Goal: Find specific page/section: Find specific page/section

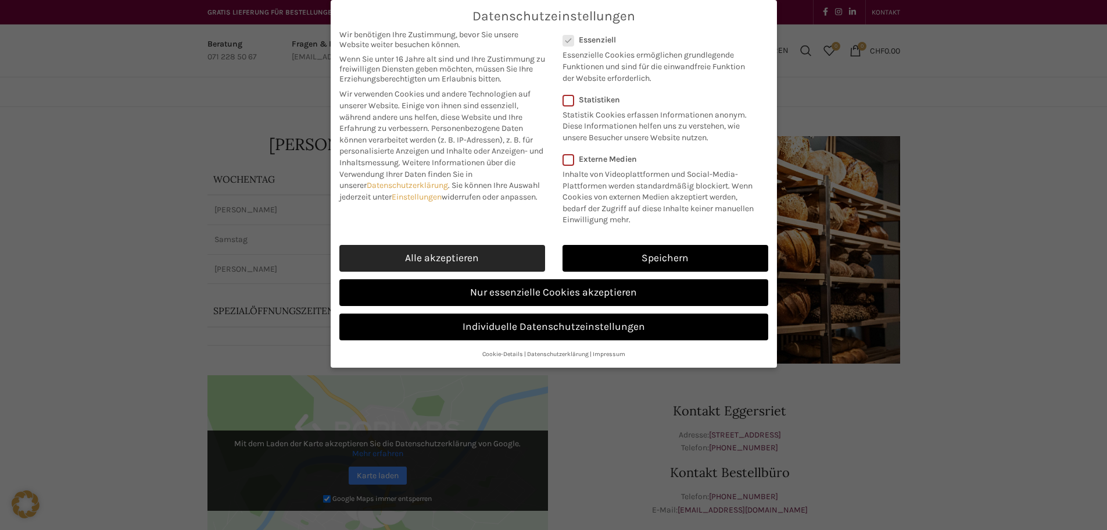
drag, startPoint x: 437, startPoint y: 255, endPoint x: 301, endPoint y: 243, distance: 136.0
click at [437, 255] on link "Alle akzeptieren" at bounding box center [442, 258] width 206 height 27
checkbox input "true"
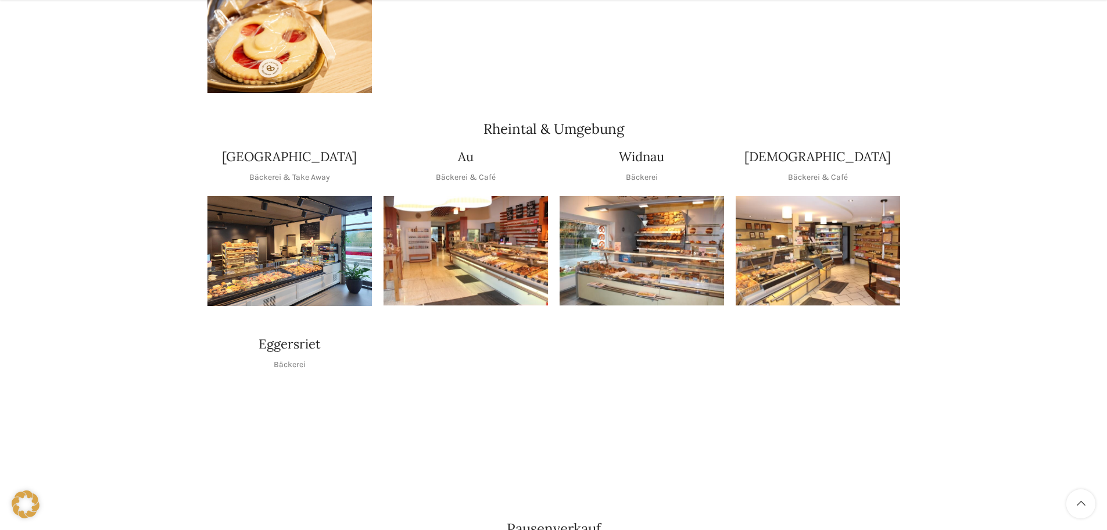
scroll to position [1046, 0]
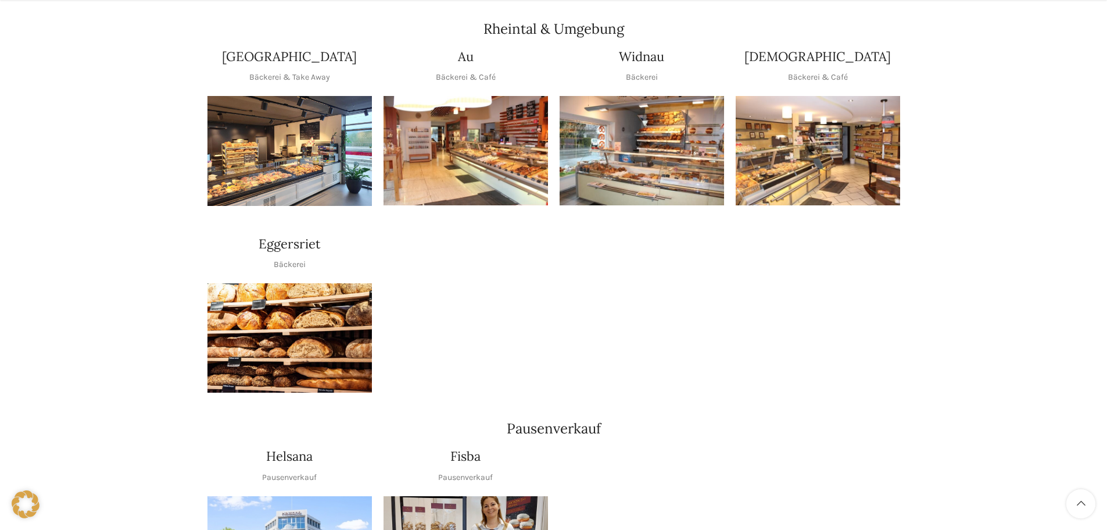
click at [292, 298] on img "1 / 1" at bounding box center [290, 338] width 165 height 110
